Goal: Information Seeking & Learning: Check status

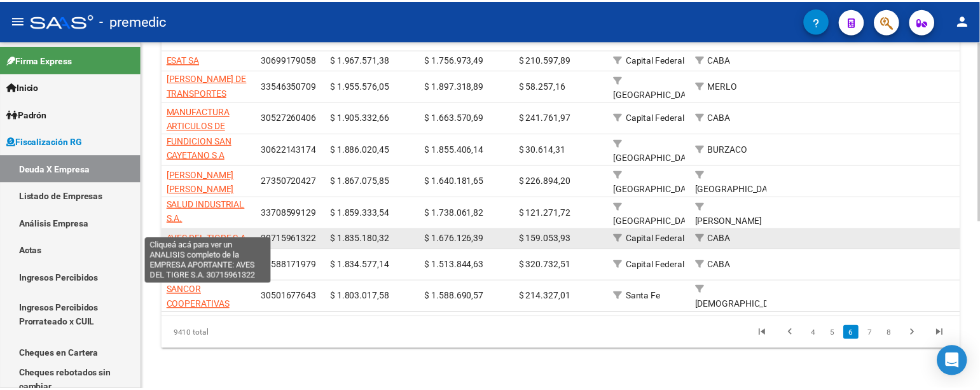
scroll to position [2, 0]
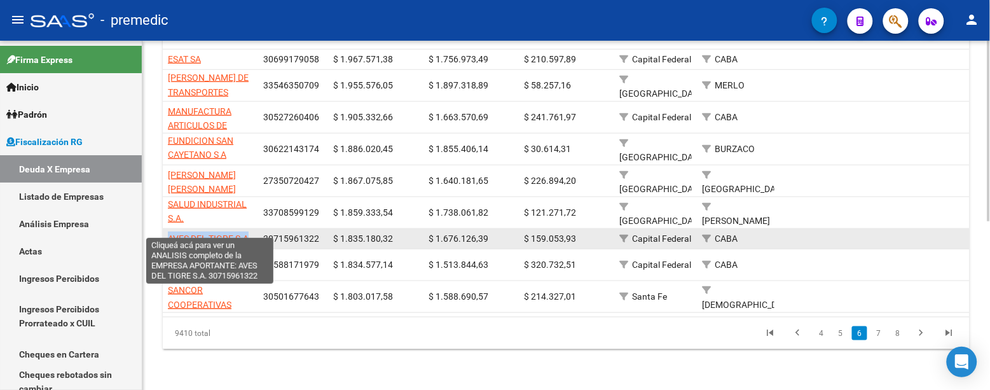
drag, startPoint x: 179, startPoint y: 229, endPoint x: 249, endPoint y: 230, distance: 70.6
click at [249, 233] on span "AVES DEL TIGRE S.A." at bounding box center [209, 238] width 83 height 10
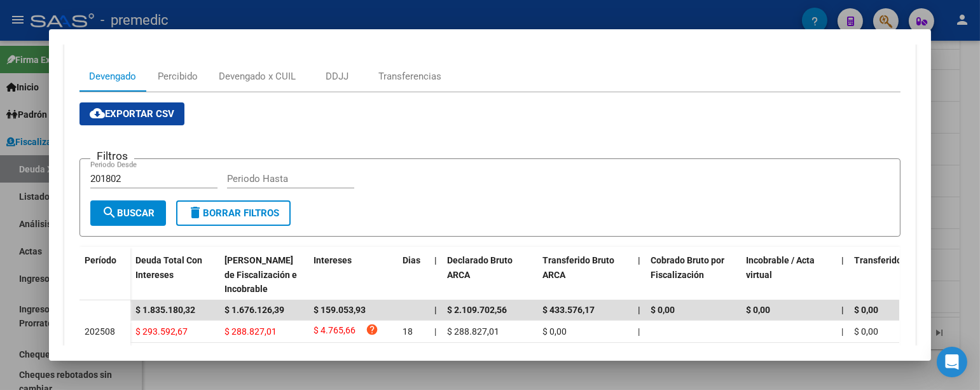
scroll to position [71, 0]
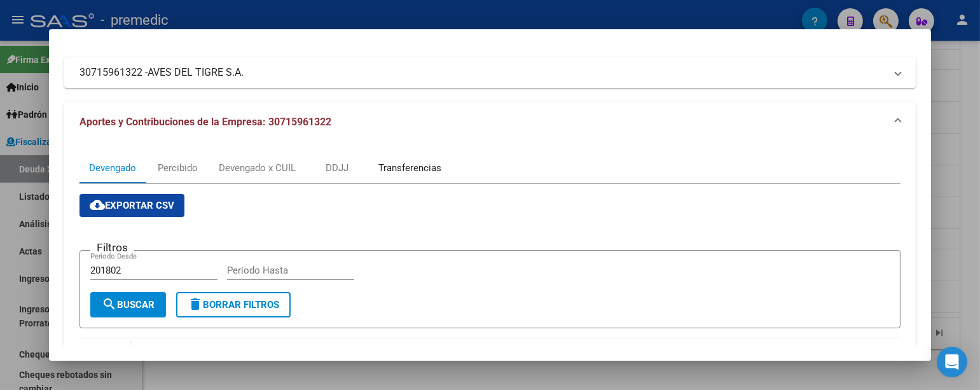
click at [415, 165] on div "Transferencias" at bounding box center [409, 168] width 63 height 14
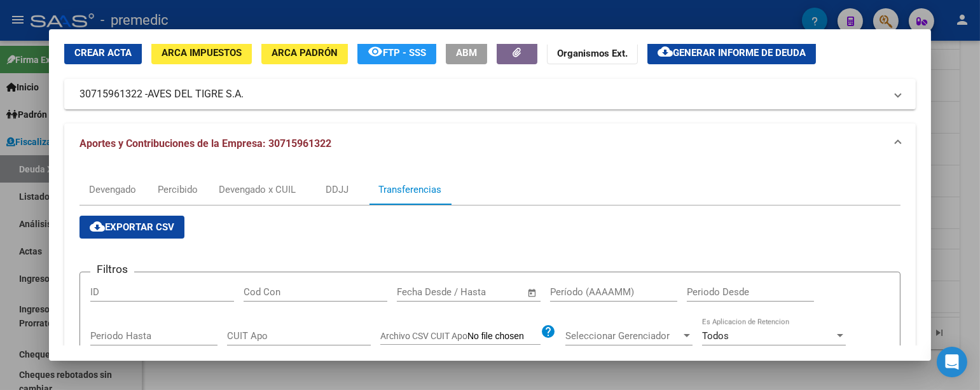
scroll to position [0, 0]
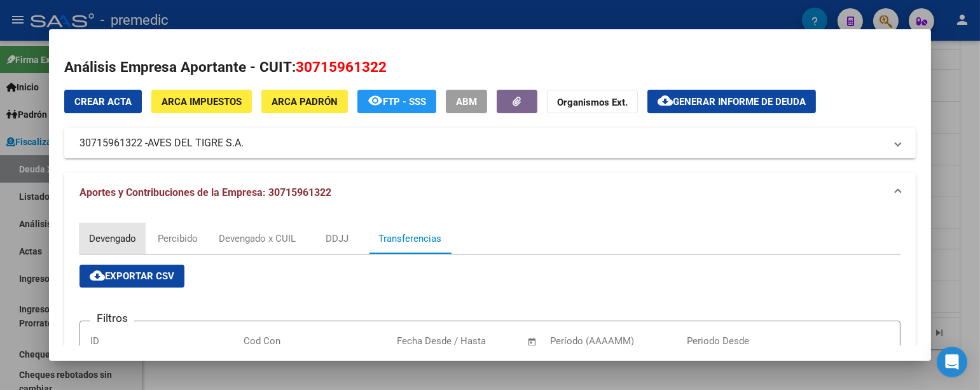
click at [89, 244] on div "Devengado" at bounding box center [112, 239] width 47 height 14
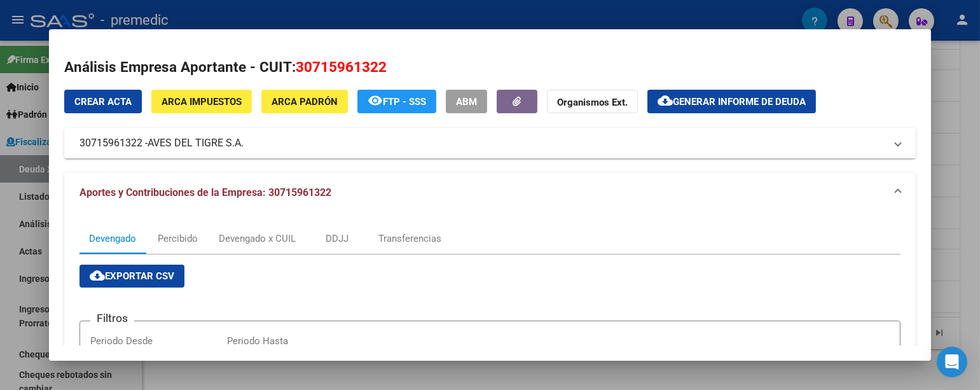
click at [923, 80] on mat-dialog-content "Análisis Empresa Aportante - CUIT: 30715961322 Crear Acta ARCA Impuestos ARCA […" at bounding box center [490, 195] width 882 height 301
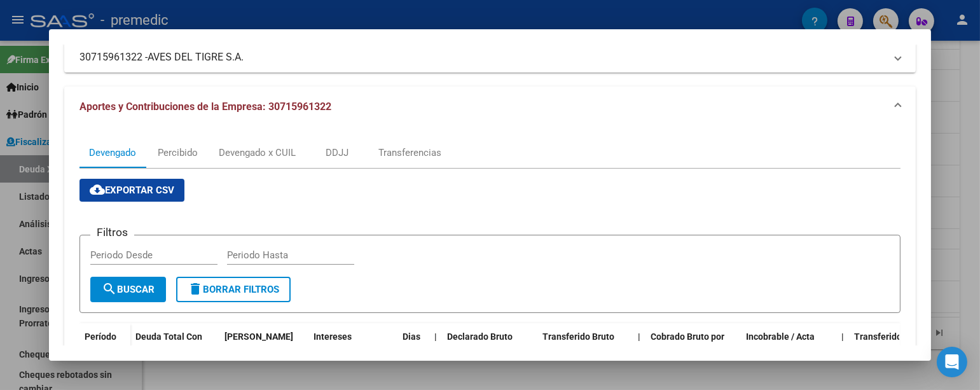
scroll to position [71, 0]
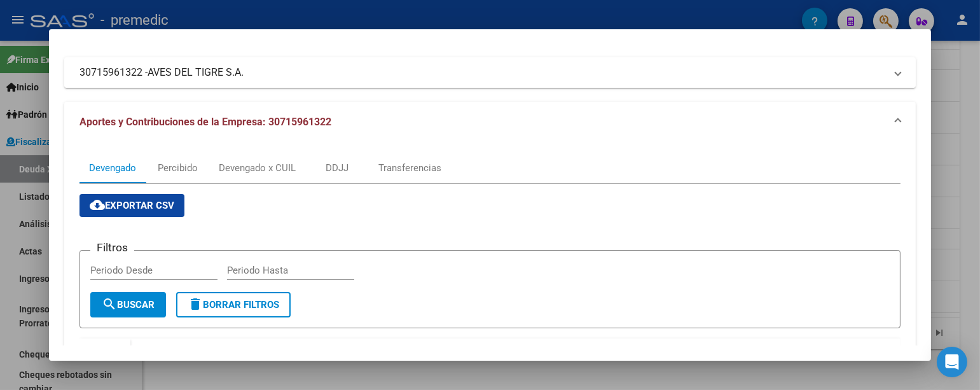
drag, startPoint x: 135, startPoint y: 66, endPoint x: 64, endPoint y: 70, distance: 71.3
click at [64, 70] on mat-expansion-panel-header "30715961322 - AVES DEL TIGRE S.A." at bounding box center [490, 72] width 852 height 31
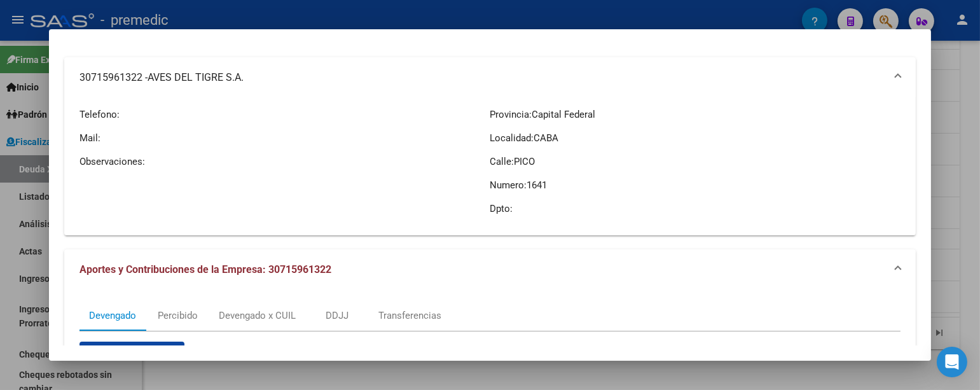
copy mat-panel-title "30715961322"
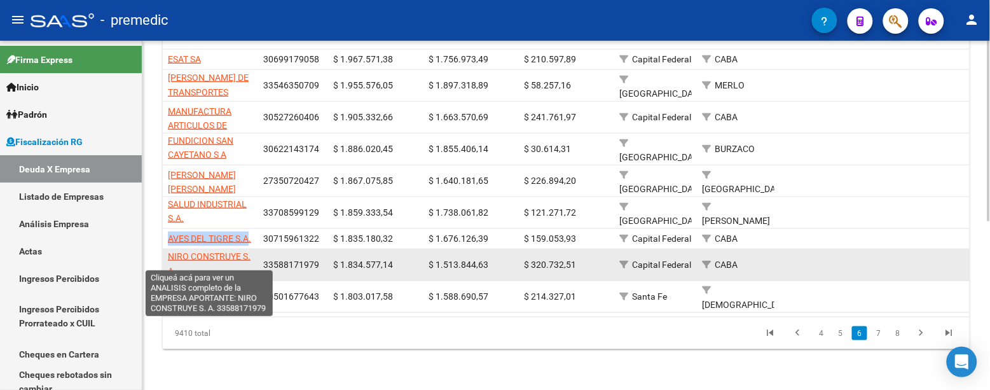
click at [225, 251] on span "NIRO CONSTRUYE S. A." at bounding box center [209, 263] width 83 height 25
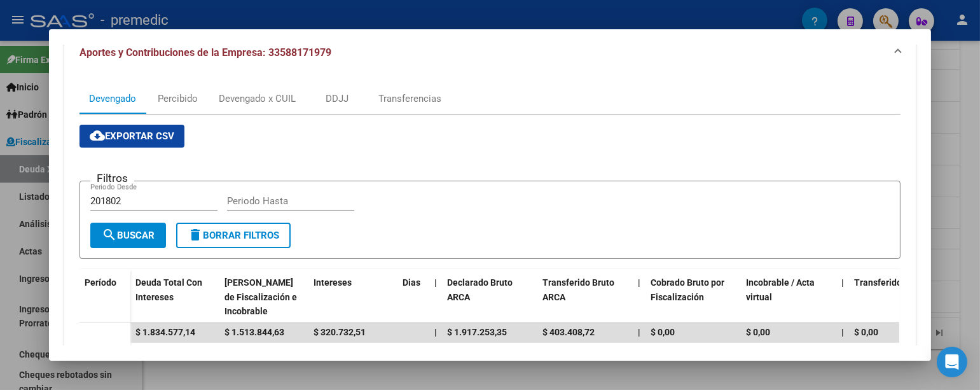
scroll to position [137, 0]
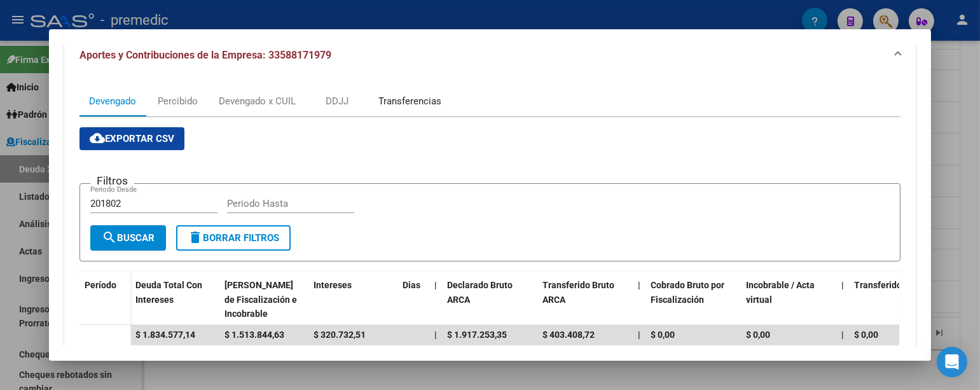
click at [419, 99] on div "Transferencias" at bounding box center [409, 101] width 63 height 14
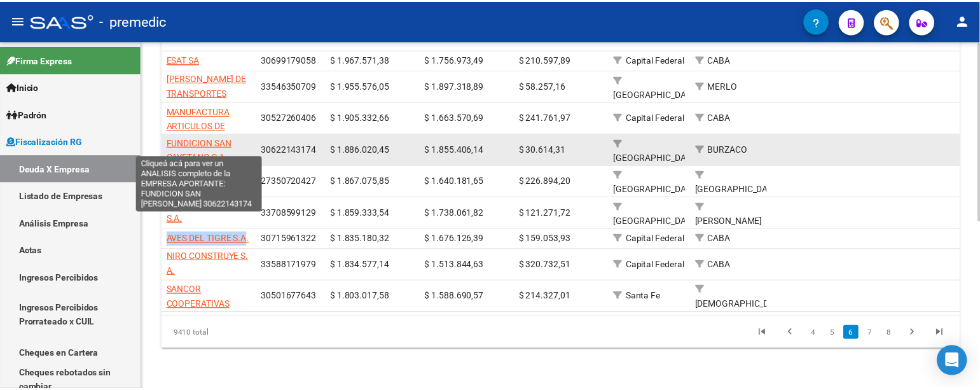
scroll to position [2, 0]
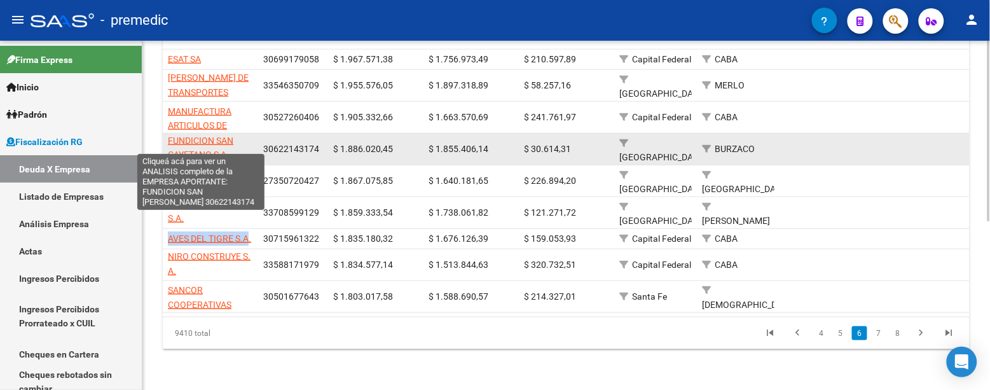
drag, startPoint x: 167, startPoint y: 131, endPoint x: 226, endPoint y: 147, distance: 61.3
click at [226, 147] on span "FUNDICION SAN CAYETANO S A" at bounding box center [201, 147] width 66 height 25
copy span "FUNDICION SAN CAYETANO S A"
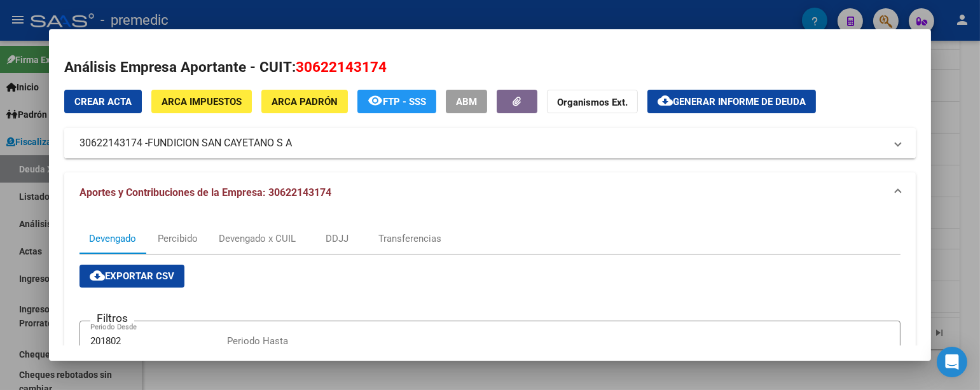
drag, startPoint x: 148, startPoint y: 143, endPoint x: 293, endPoint y: 150, distance: 145.8
click at [293, 150] on mat-panel-title "30622143174 - FUNDICION [GEOGRAPHIC_DATA][PERSON_NAME]" at bounding box center [483, 142] width 806 height 15
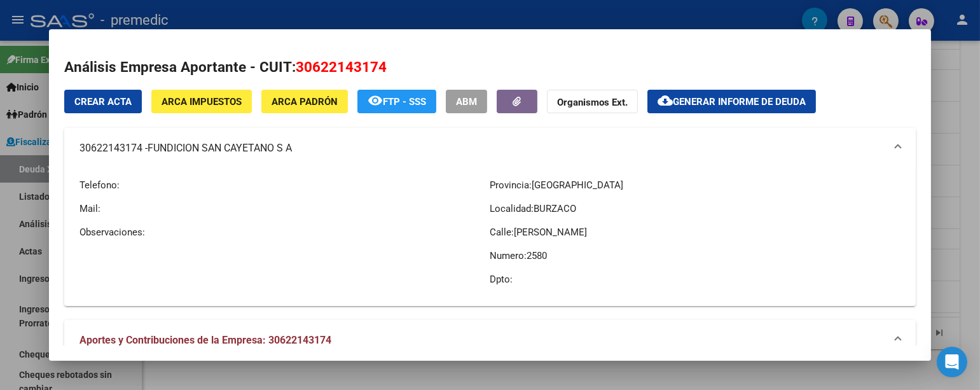
drag, startPoint x: 191, startPoint y: 144, endPoint x: 167, endPoint y: 147, distance: 23.7
click at [188, 144] on span "FUNDICION SAN CAYETANO S A" at bounding box center [220, 148] width 144 height 15
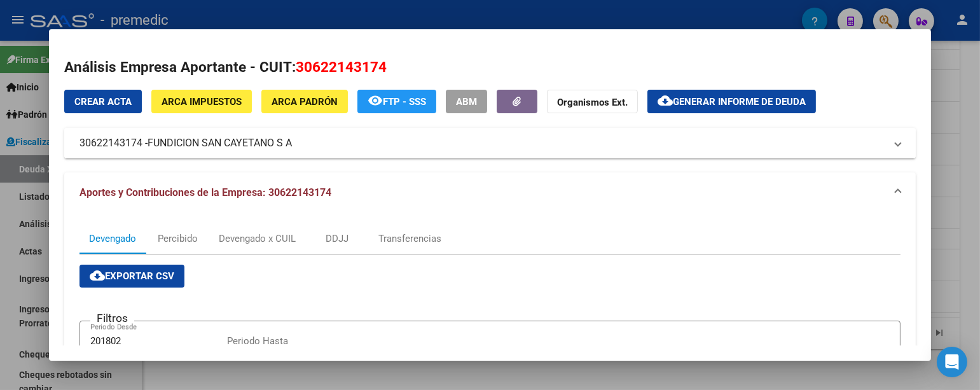
drag, startPoint x: 143, startPoint y: 137, endPoint x: 286, endPoint y: 159, distance: 144.8
click at [288, 145] on mat-panel-title "30622143174 - FUNDICION [GEOGRAPHIC_DATA][PERSON_NAME]" at bounding box center [483, 142] width 806 height 15
copy mat-panel-title "FUNDICION SAN CAYETANO S A"
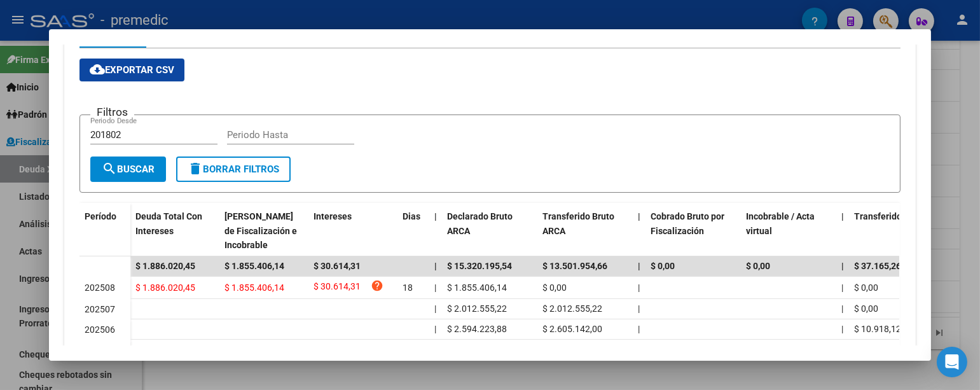
scroll to position [282, 0]
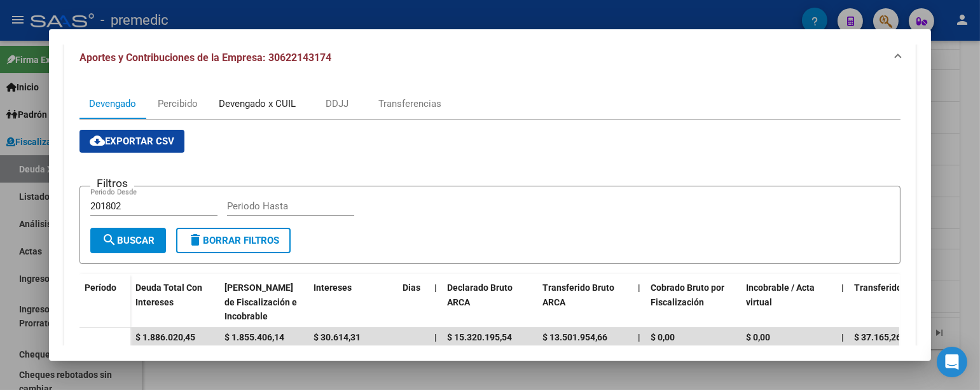
click at [261, 106] on div "Devengado x CUIL" at bounding box center [257, 104] width 77 height 14
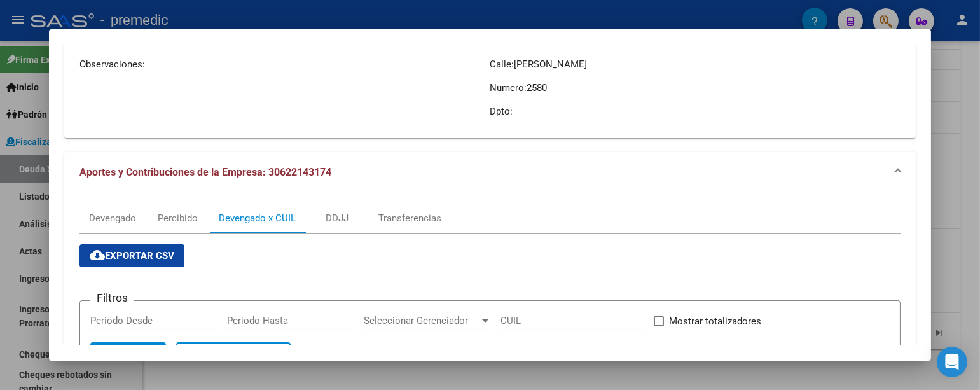
scroll to position [179, 0]
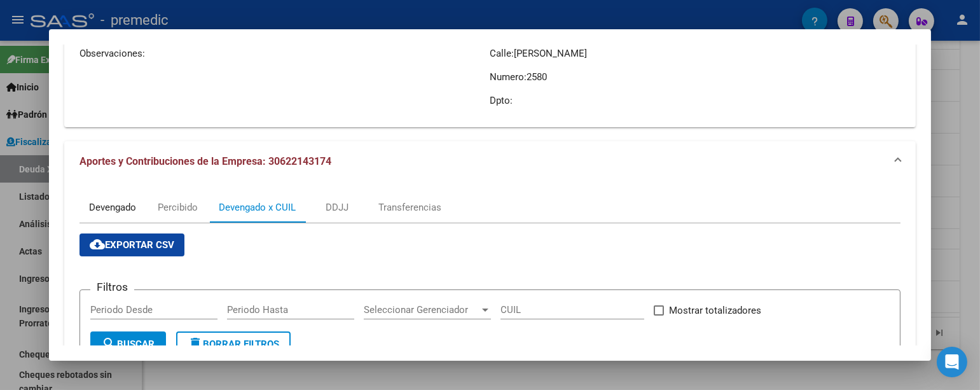
drag, startPoint x: 92, startPoint y: 204, endPoint x: 102, endPoint y: 185, distance: 21.1
click at [85, 198] on div "Devengado" at bounding box center [113, 207] width 66 height 31
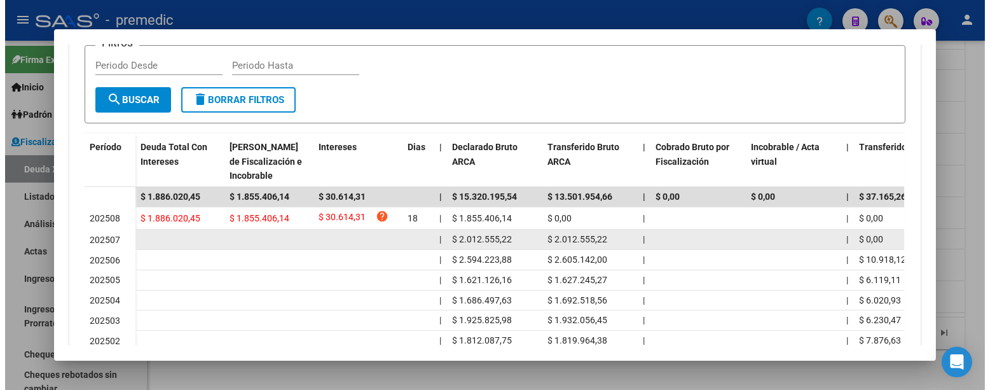
scroll to position [378, 0]
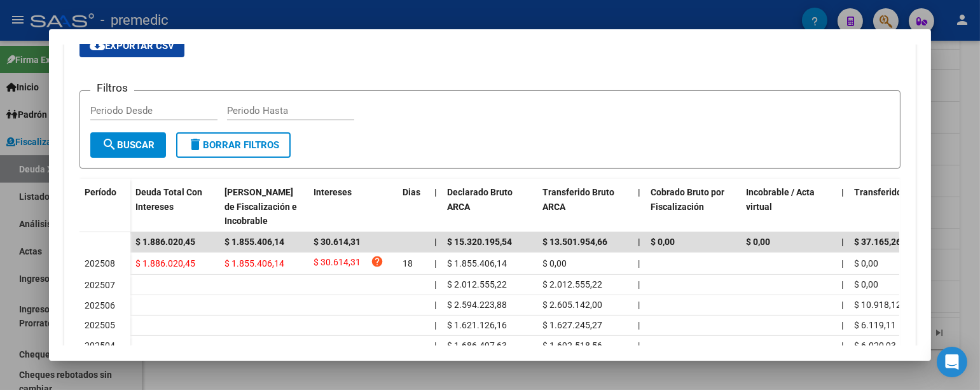
drag, startPoint x: 461, startPoint y: 268, endPoint x: 448, endPoint y: 167, distance: 102.0
click at [458, 261] on div "$ 1.886.020,45 $ 1.855.406,14 $ 30.614,31 help 18 | $ 1.855.406,14 $ 0,00 | | $…" at bounding box center [890, 264] width 1520 height 23
click at [452, 163] on form "Filtros Periodo Desde Periodo Hasta search Buscar delete Borrar Filtros" at bounding box center [490, 129] width 821 height 78
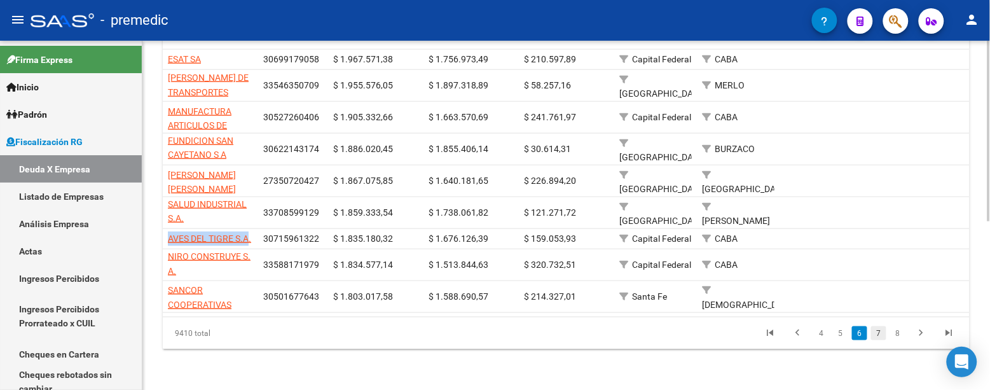
click at [875, 328] on link "7" at bounding box center [878, 333] width 15 height 14
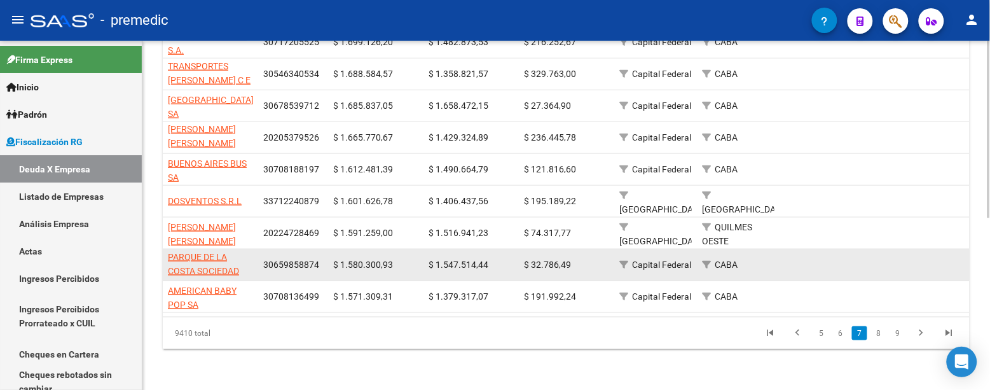
scroll to position [338, 0]
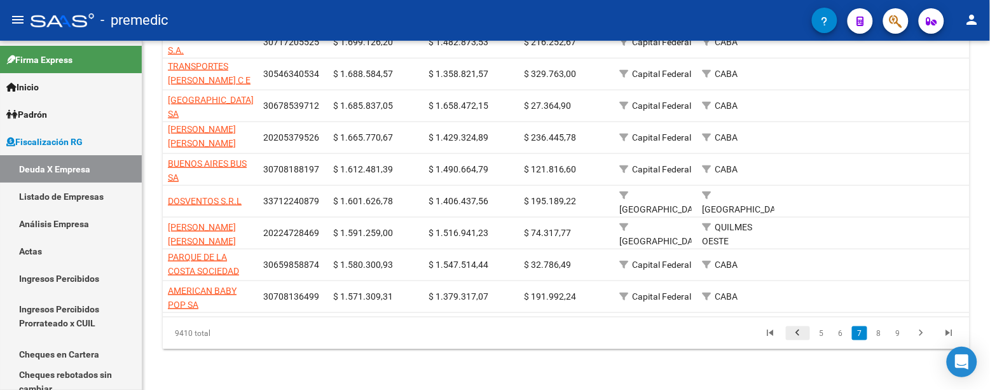
click at [799, 332] on icon "go to previous page" at bounding box center [798, 334] width 17 height 15
click at [799, 332] on div "9410 total 4 5 6 7 8" at bounding box center [566, 333] width 807 height 32
click at [803, 333] on div "9410 total 4 5 6 7 8" at bounding box center [566, 333] width 807 height 32
click at [803, 337] on div "9410 total 4 5 6 7 8" at bounding box center [566, 333] width 807 height 32
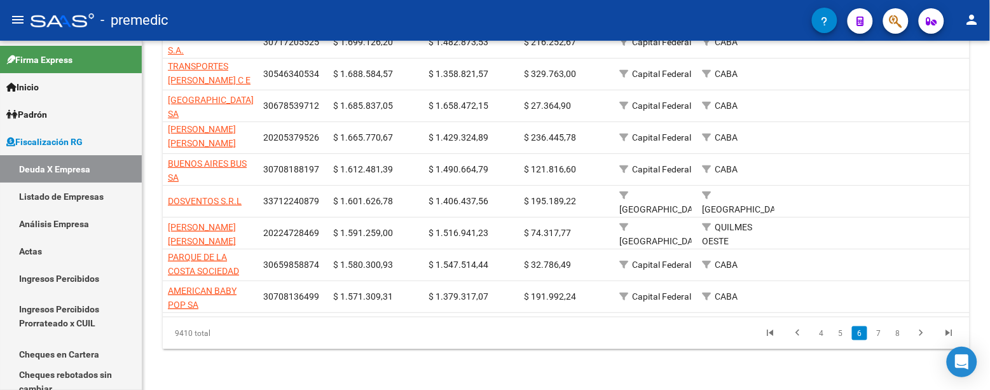
scroll to position [31, 0]
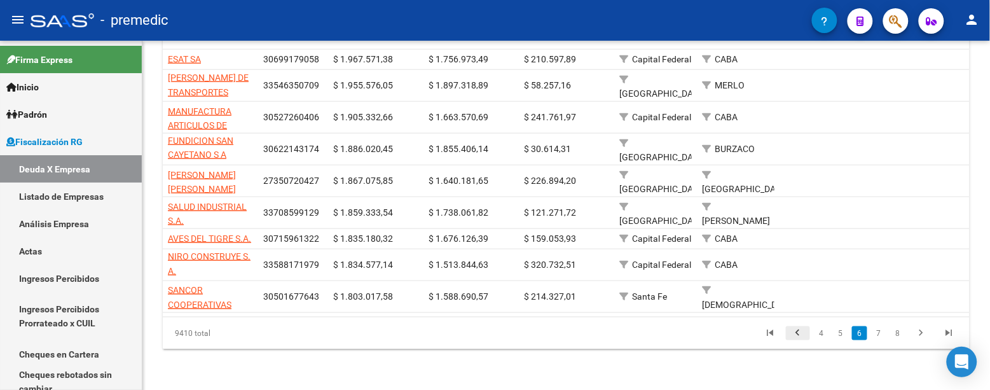
click at [798, 331] on icon "go to previous page" at bounding box center [798, 334] width 17 height 15
click at [798, 331] on div "9410 total 3 4 5 6 7" at bounding box center [566, 333] width 807 height 32
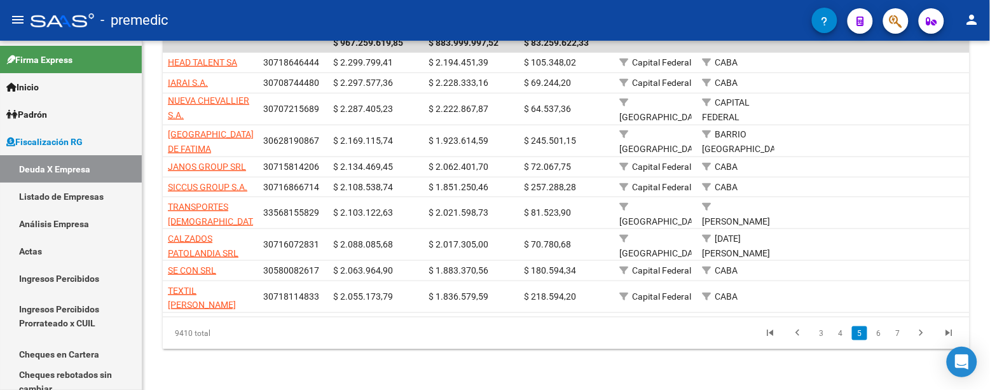
click at [798, 331] on icon "go to previous page" at bounding box center [798, 334] width 17 height 15
click at [799, 332] on div "9410 total 2 3 4 5 6" at bounding box center [566, 333] width 807 height 32
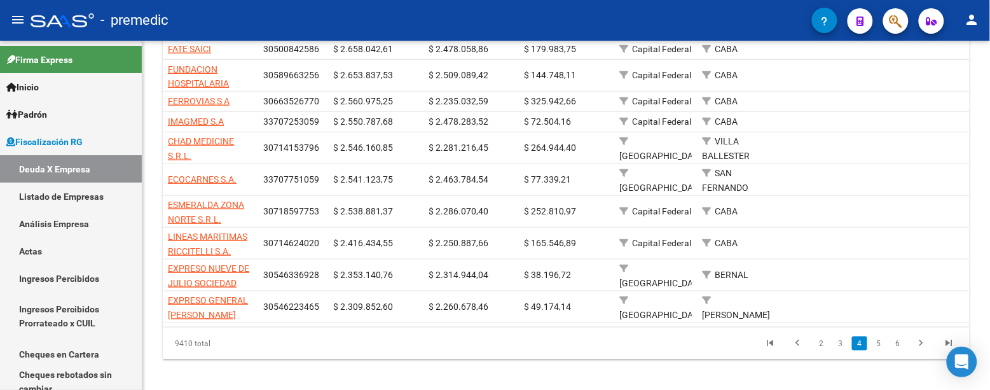
scroll to position [291, 0]
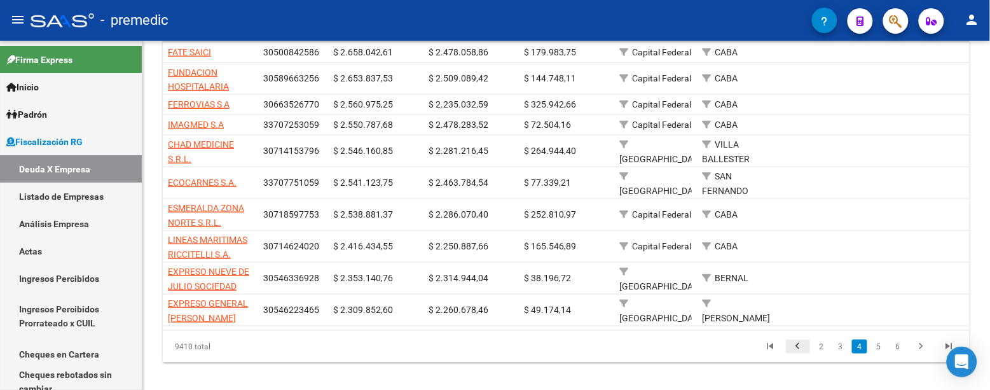
click at [797, 353] on icon "go to previous page" at bounding box center [798, 347] width 17 height 15
click at [796, 353] on div "9410 total 1 2 3 4 5" at bounding box center [566, 347] width 807 height 32
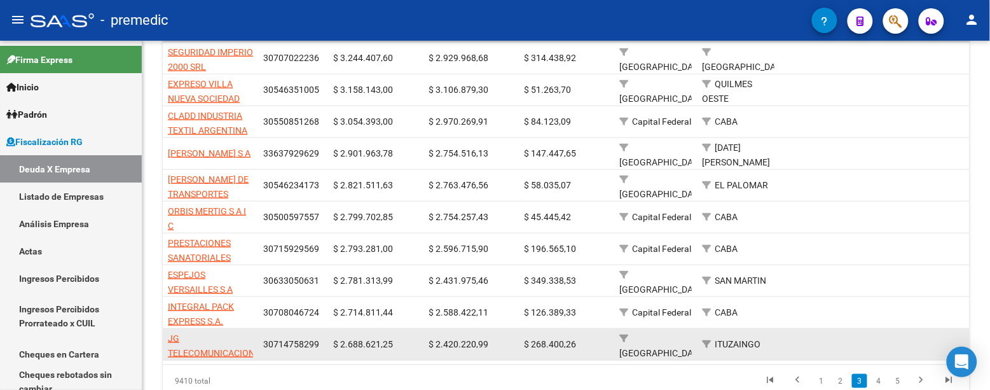
click at [816, 358] on datatable-body-cell at bounding box center [827, 344] width 95 height 31
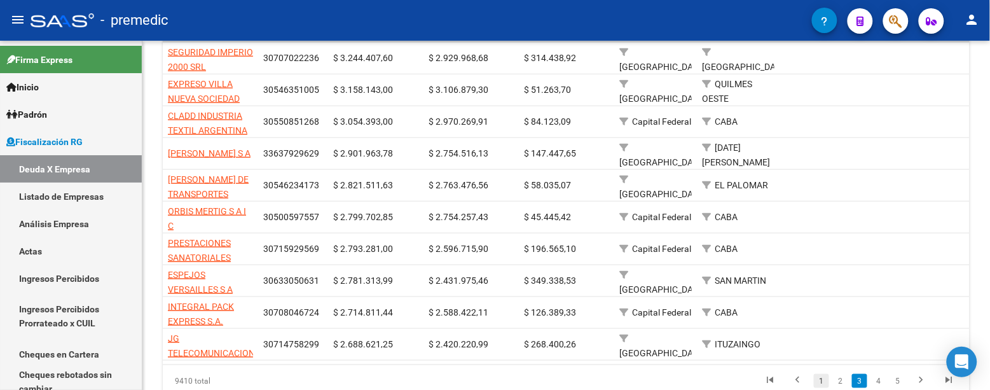
scroll to position [350, 0]
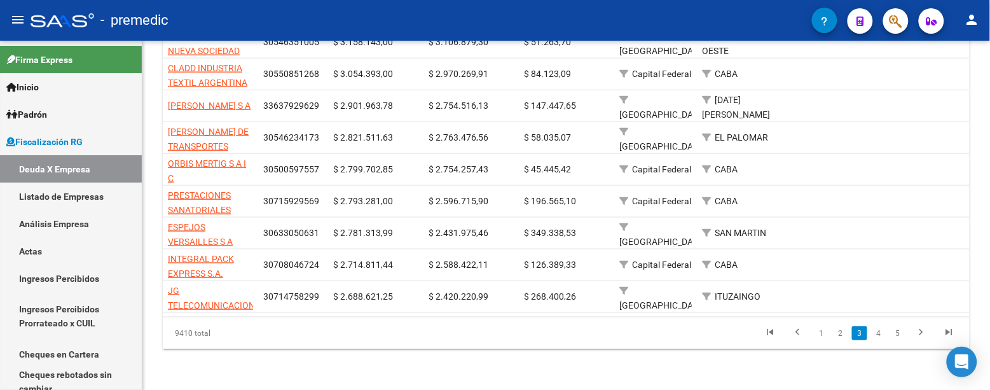
click at [831, 328] on li "1" at bounding box center [821, 334] width 19 height 22
click at [815, 344] on li "1" at bounding box center [821, 334] width 19 height 22
click at [818, 335] on link "1" at bounding box center [821, 333] width 15 height 14
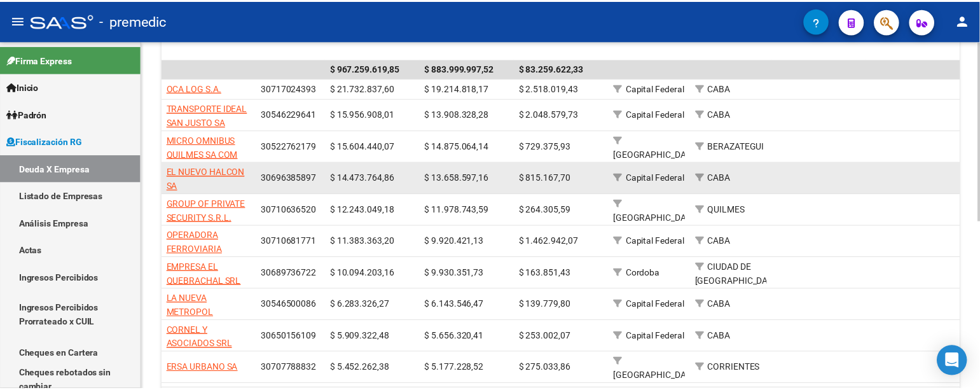
scroll to position [2, 0]
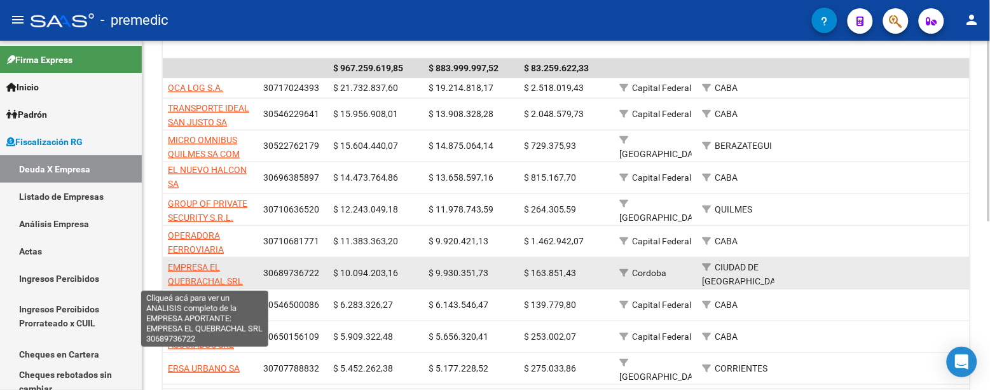
click at [188, 266] on span "EMPRESA EL QUEBRACHAL SRL" at bounding box center [205, 274] width 75 height 25
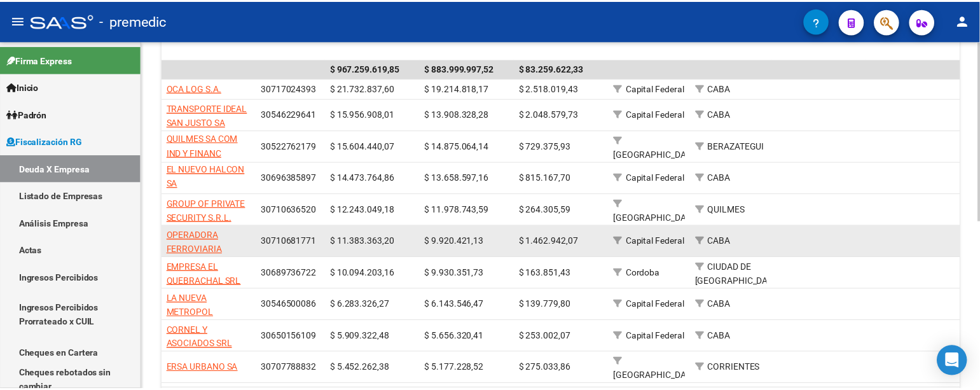
scroll to position [326, 0]
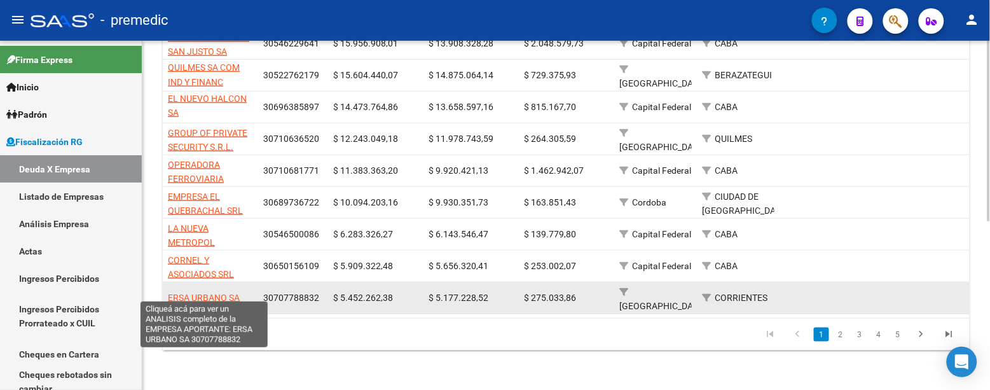
click at [189, 293] on span "ERSA URBANO SA" at bounding box center [204, 298] width 72 height 10
type textarea "30707788832"
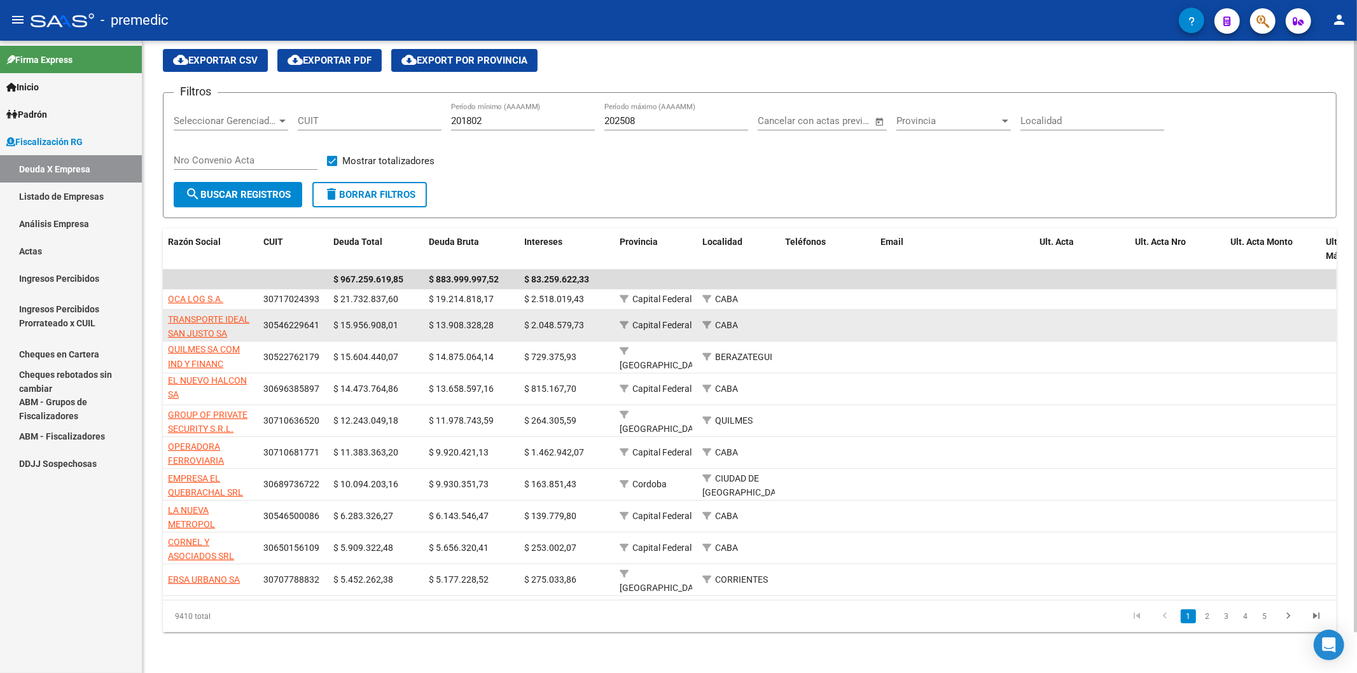
scroll to position [43, 0]
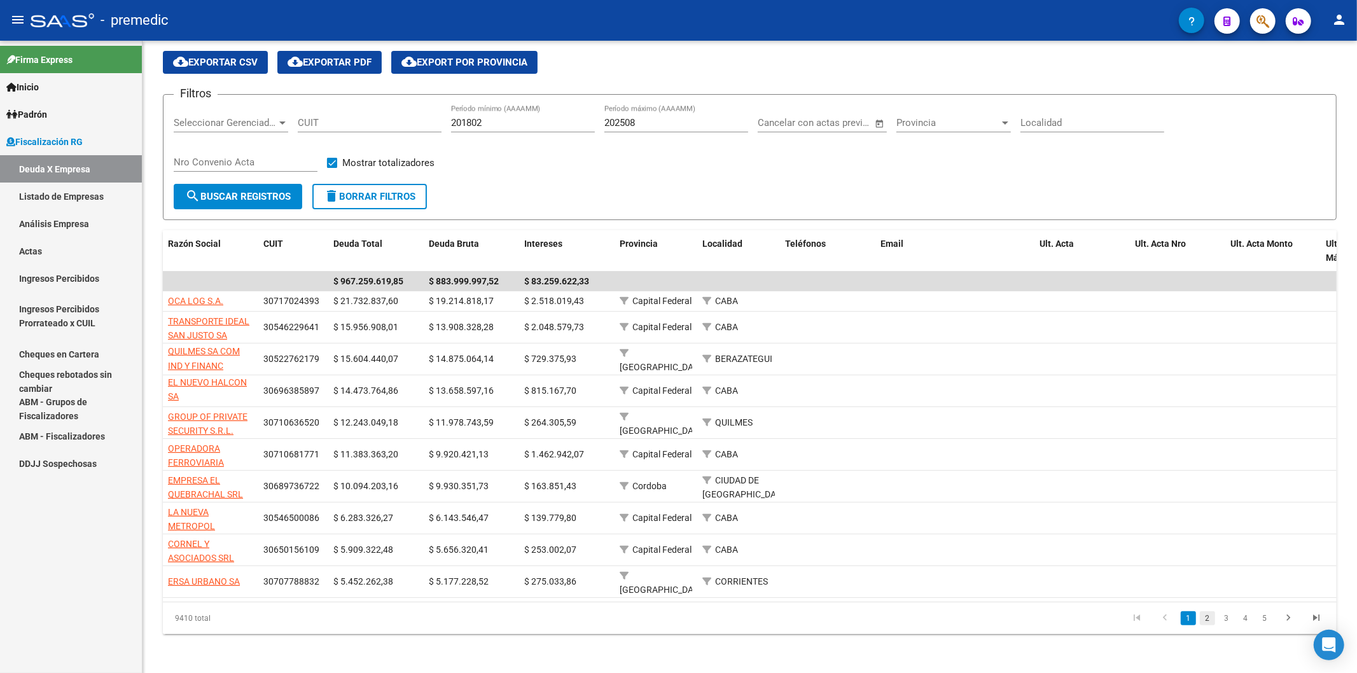
click at [990, 389] on link "2" at bounding box center [1207, 618] width 15 height 14
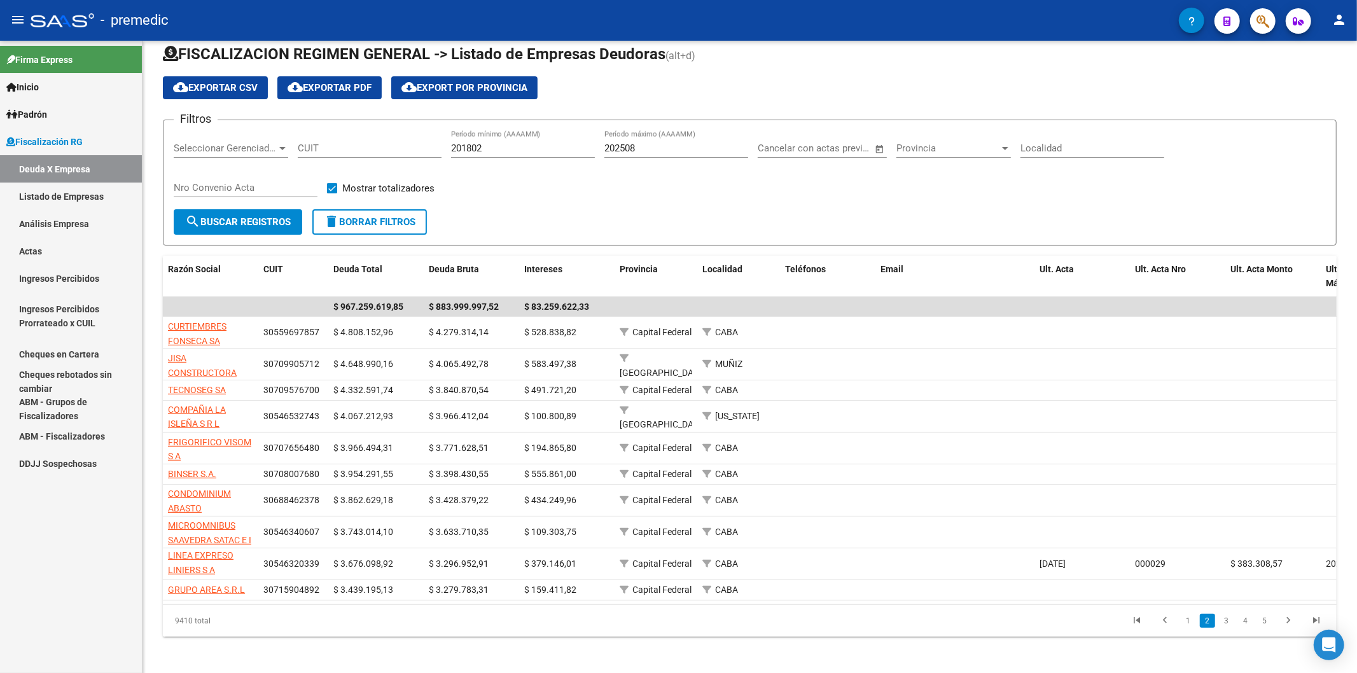
scroll to position [31, 0]
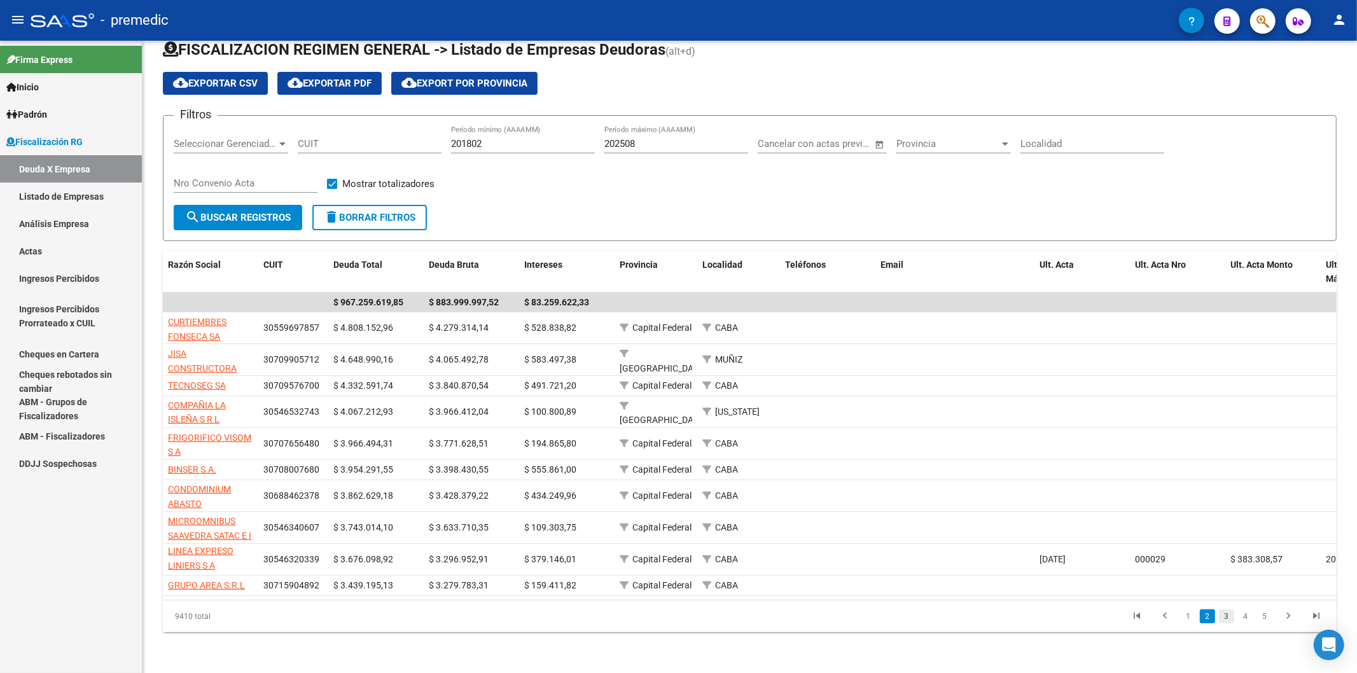
click at [990, 389] on link "3" at bounding box center [1226, 616] width 15 height 14
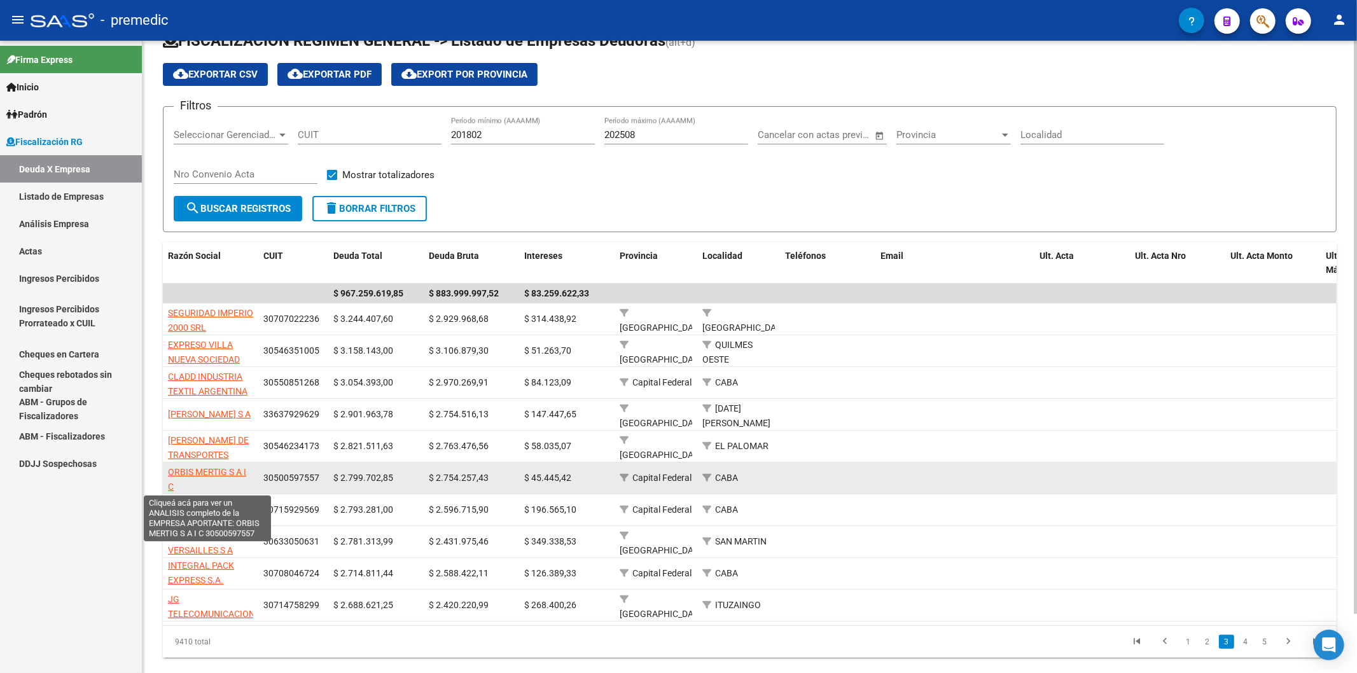
scroll to position [2, 0]
